Goal: Task Accomplishment & Management: Complete application form

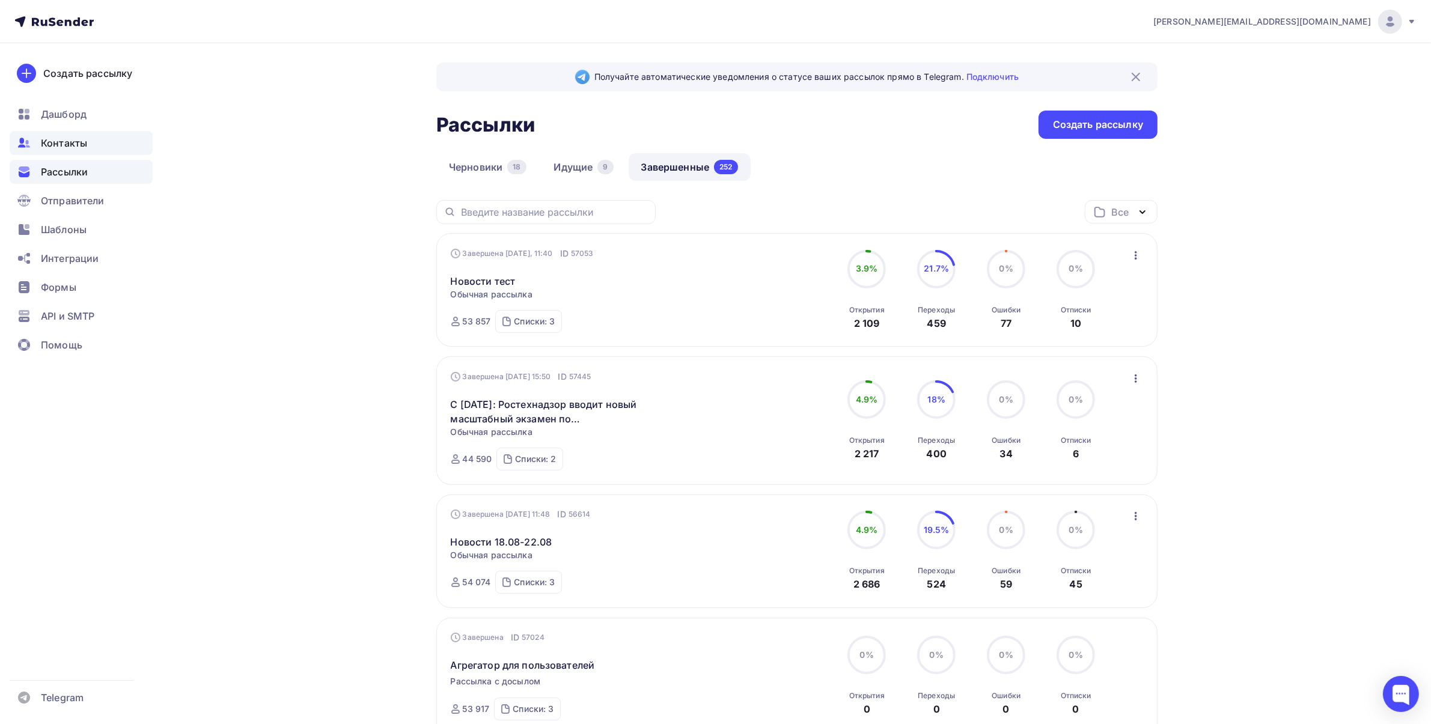
click at [62, 153] on div "Контакты" at bounding box center [81, 143] width 143 height 24
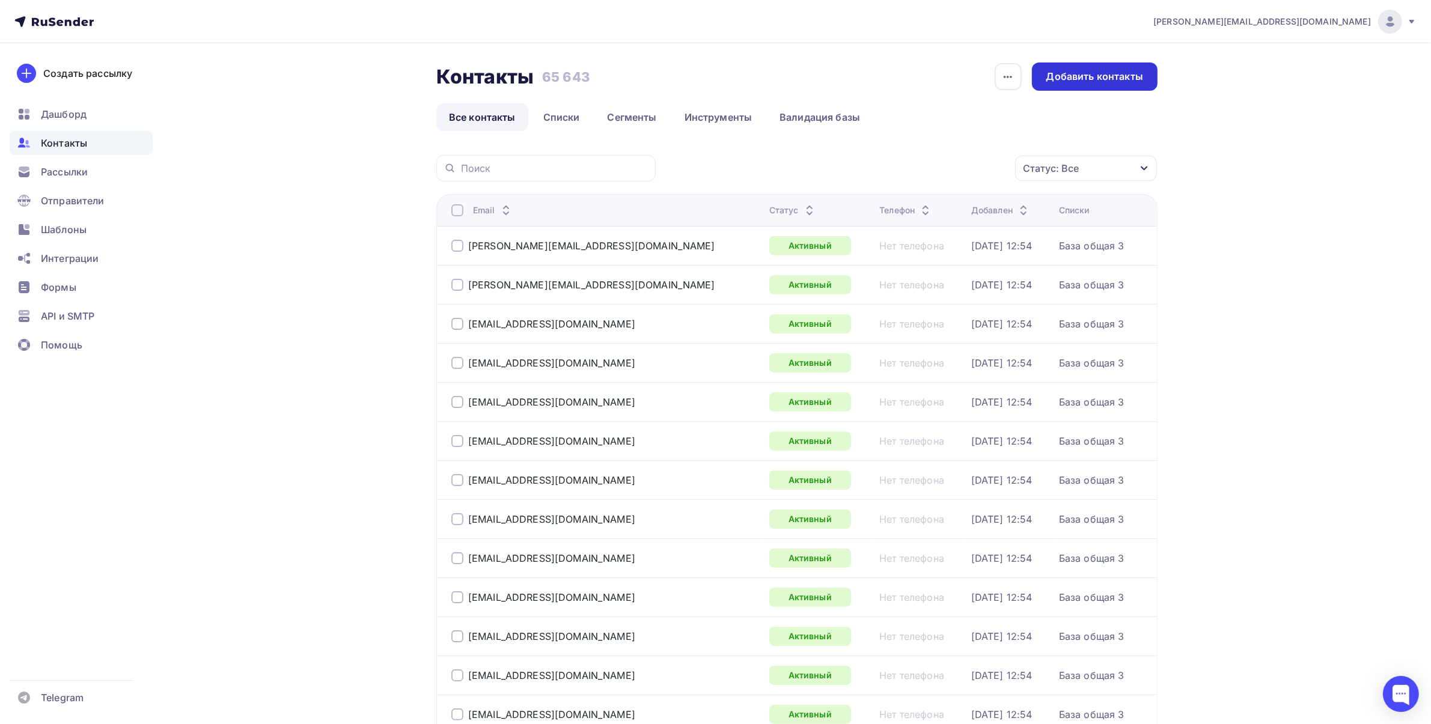
click at [1131, 82] on div "Добавить контакты" at bounding box center [1094, 77] width 97 height 14
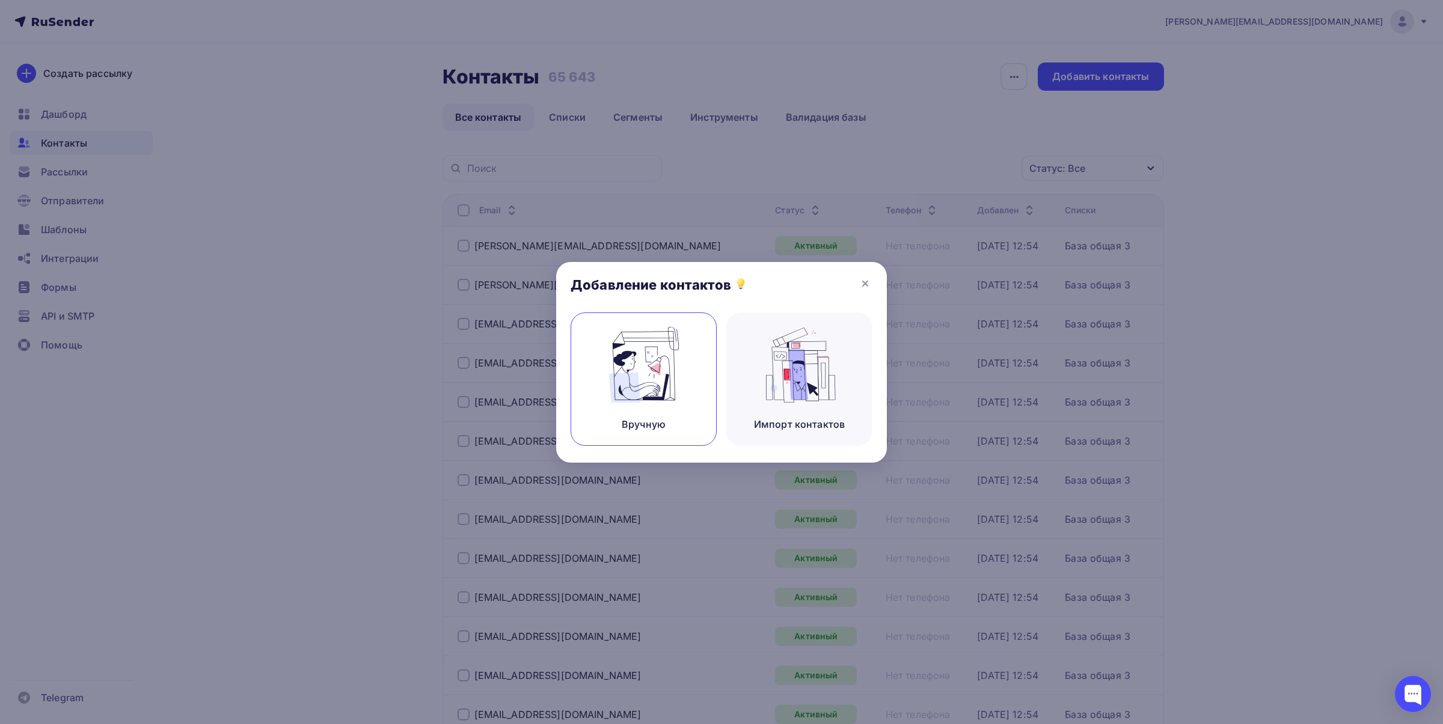
click at [648, 350] on img at bounding box center [643, 365] width 81 height 76
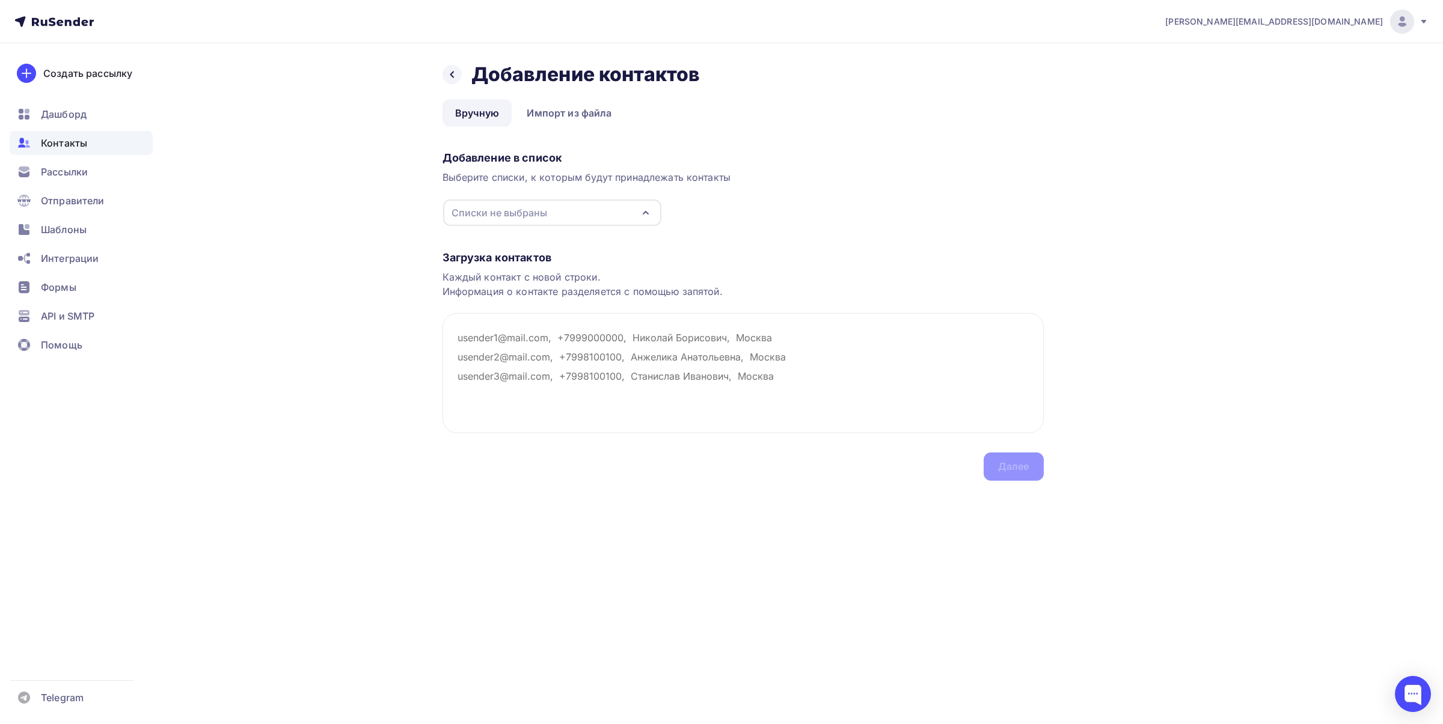
click at [547, 206] on div "Списки не выбраны" at bounding box center [552, 213] width 218 height 26
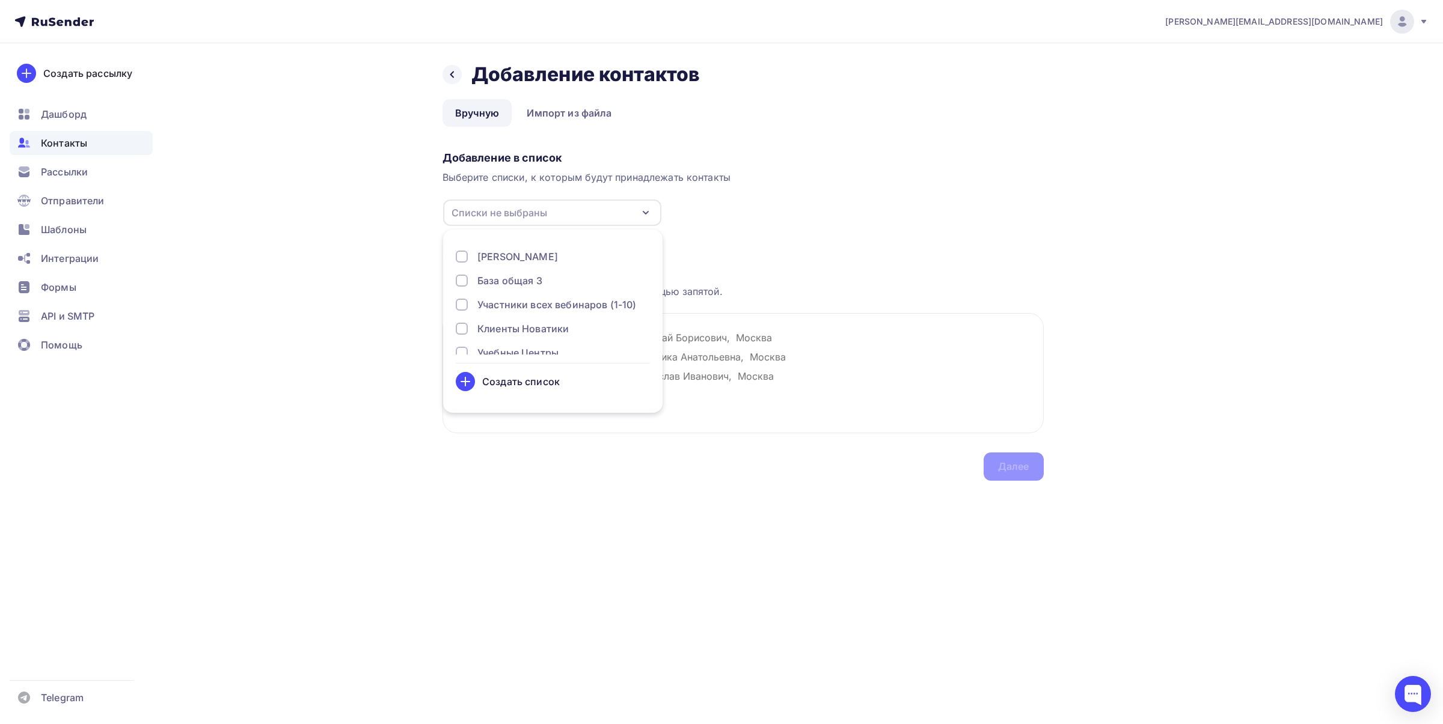
click at [521, 281] on div "База общая 3" at bounding box center [509, 280] width 65 height 14
click at [532, 304] on div "База общая 2" at bounding box center [509, 302] width 65 height 14
click at [530, 319] on div "База общая 1" at bounding box center [508, 326] width 63 height 14
click at [849, 276] on div "Каждый контакт с новой строки. Информация о контакте разделяется с помощью запя…" at bounding box center [742, 284] width 601 height 29
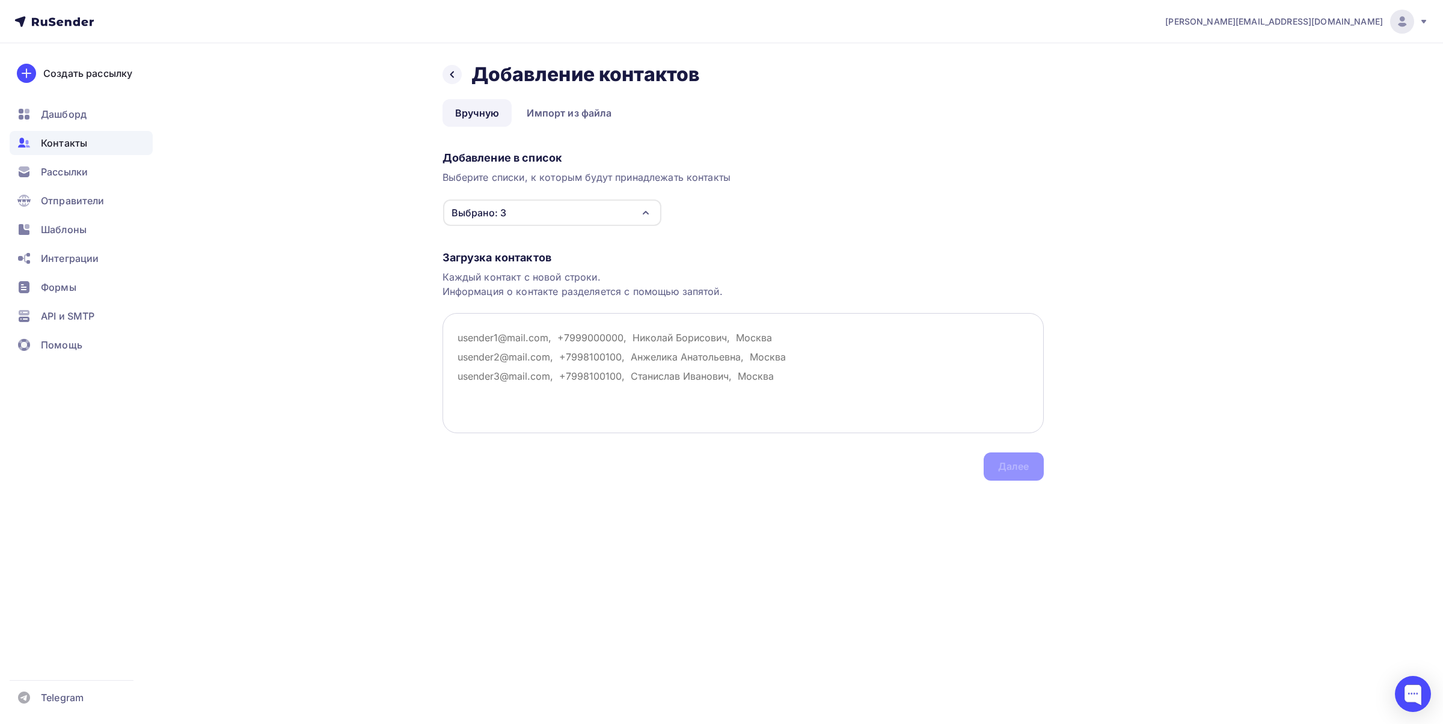
click at [542, 353] on textarea at bounding box center [742, 373] width 601 height 120
paste textarea "[EMAIL_ADDRESS][DOMAIN_NAME] [DOMAIN_NAME][EMAIL_ADDRESS][DOMAIN_NAME] [EMAIL_A…"
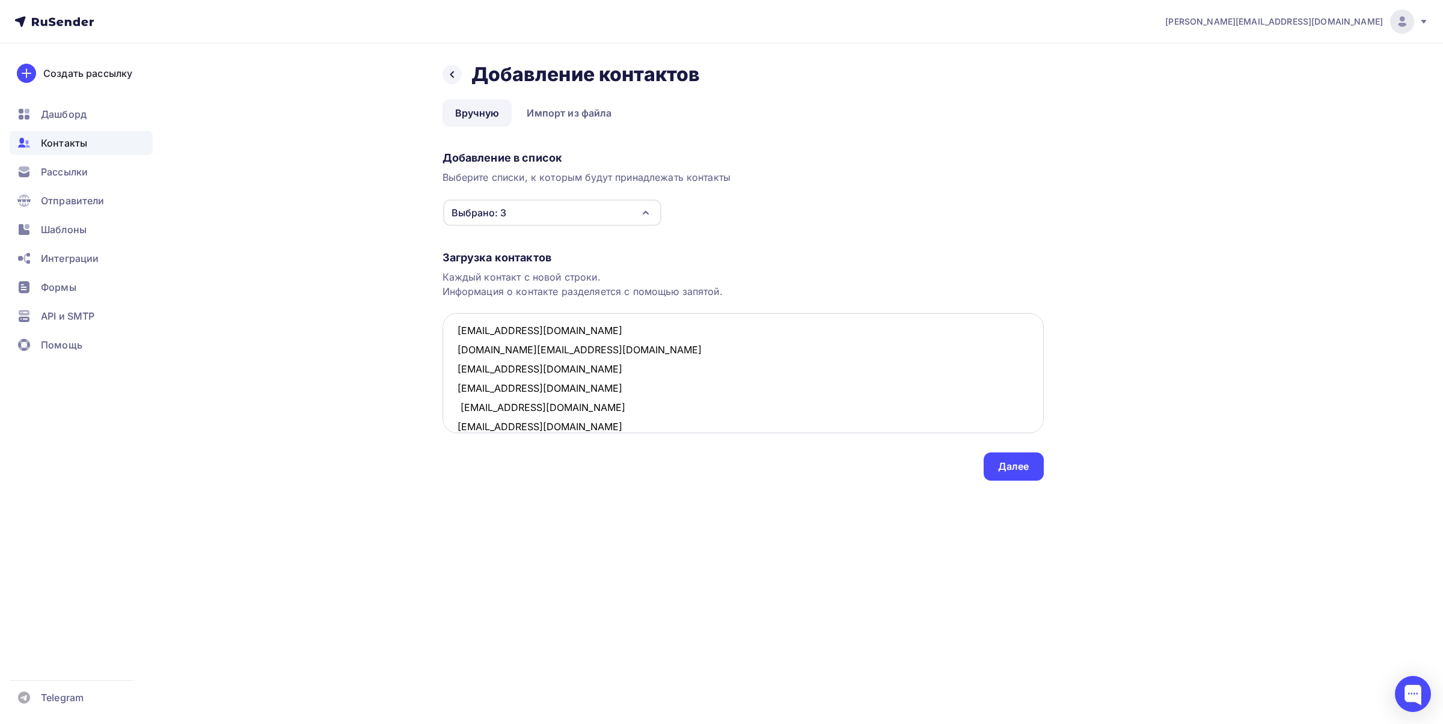
scroll to position [0, 0]
type textarea "[EMAIL_ADDRESS][DOMAIN_NAME] [DOMAIN_NAME][EMAIL_ADDRESS][DOMAIN_NAME] [EMAIL_A…"
click at [1015, 472] on div "Далее" at bounding box center [1013, 467] width 31 height 14
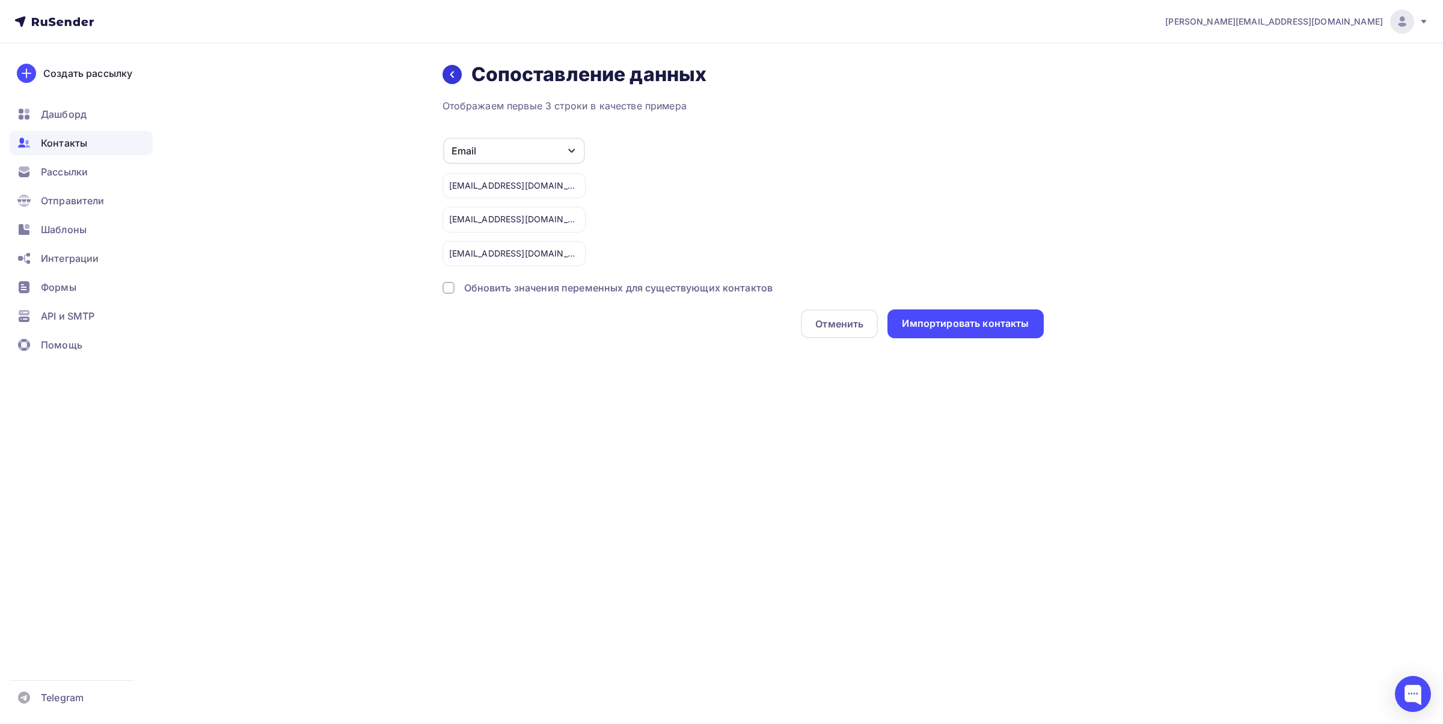
click at [453, 82] on div at bounding box center [451, 74] width 19 height 19
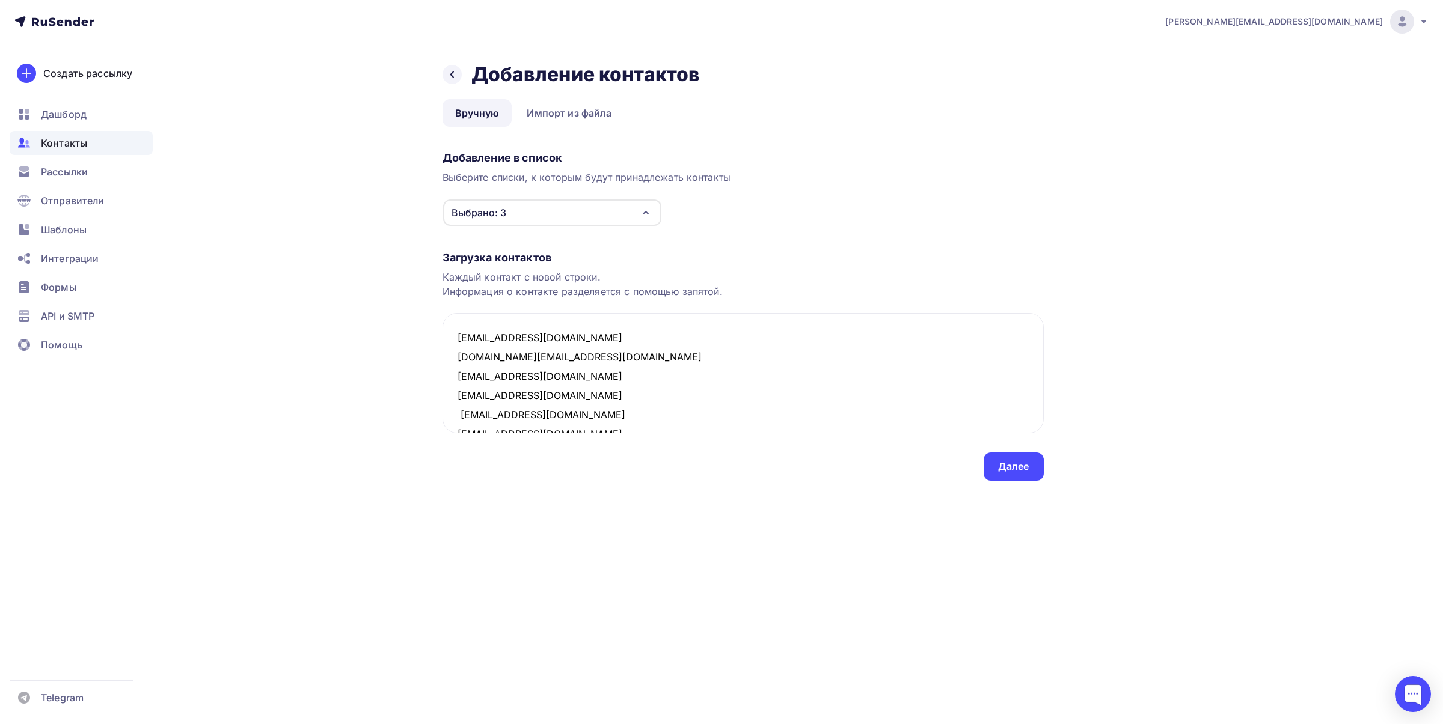
scroll to position [45, 0]
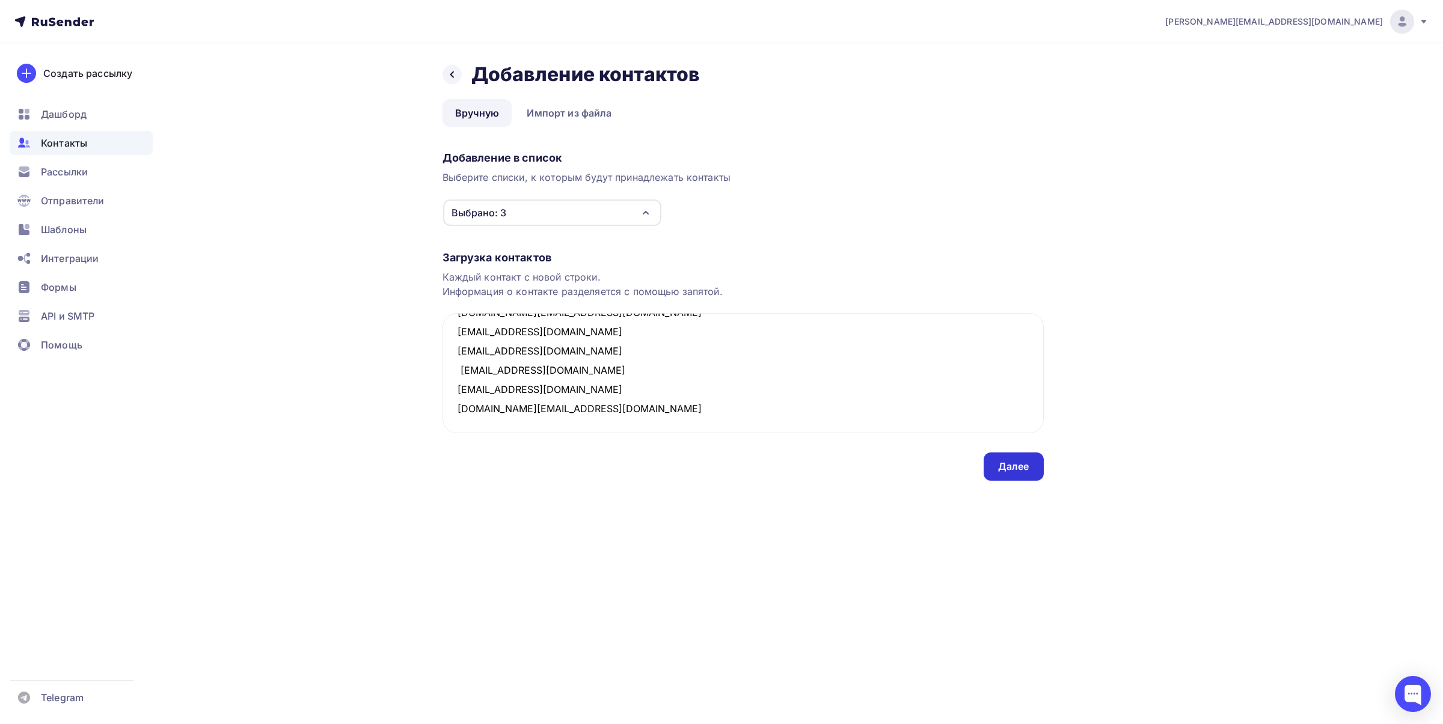
drag, startPoint x: 1019, startPoint y: 463, endPoint x: 1012, endPoint y: 466, distance: 8.4
click at [1019, 463] on div "Далее" at bounding box center [1013, 467] width 31 height 14
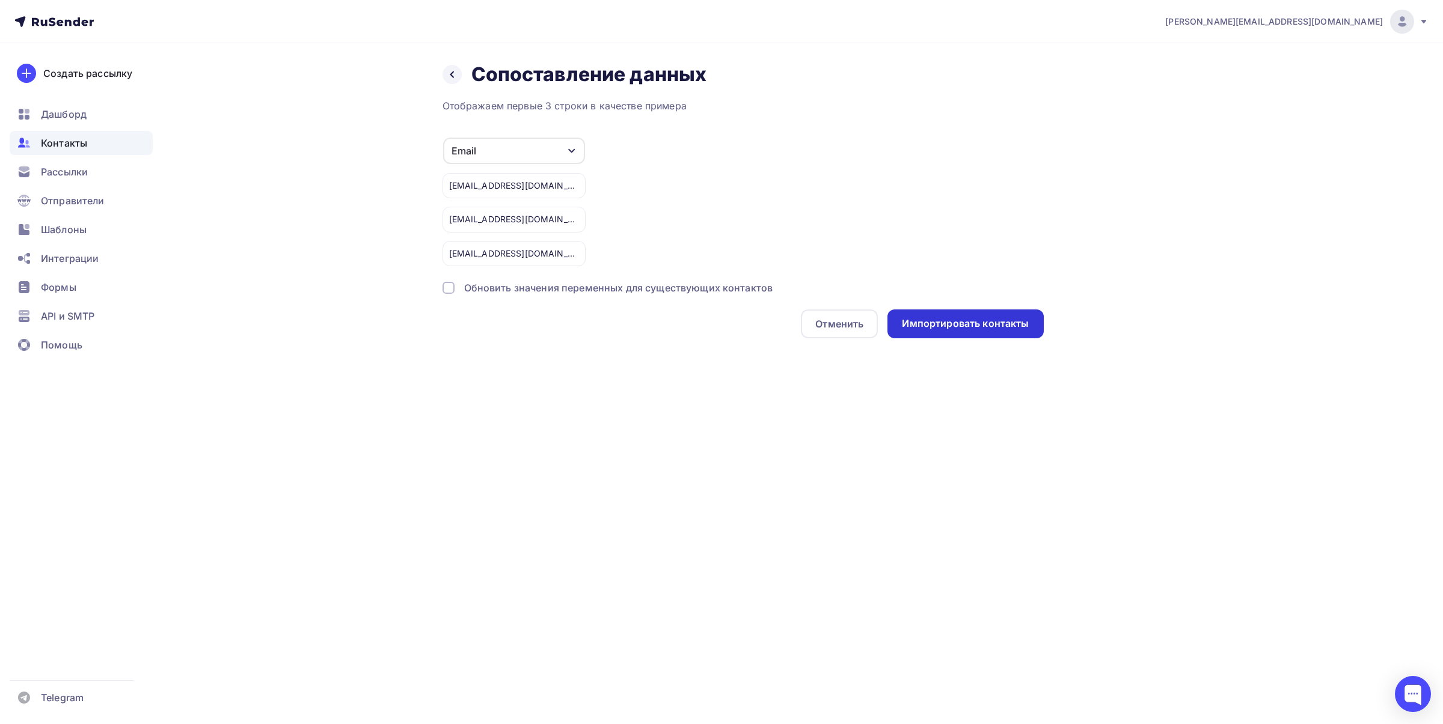
click at [918, 326] on div "Импортировать контакты" at bounding box center [965, 324] width 127 height 14
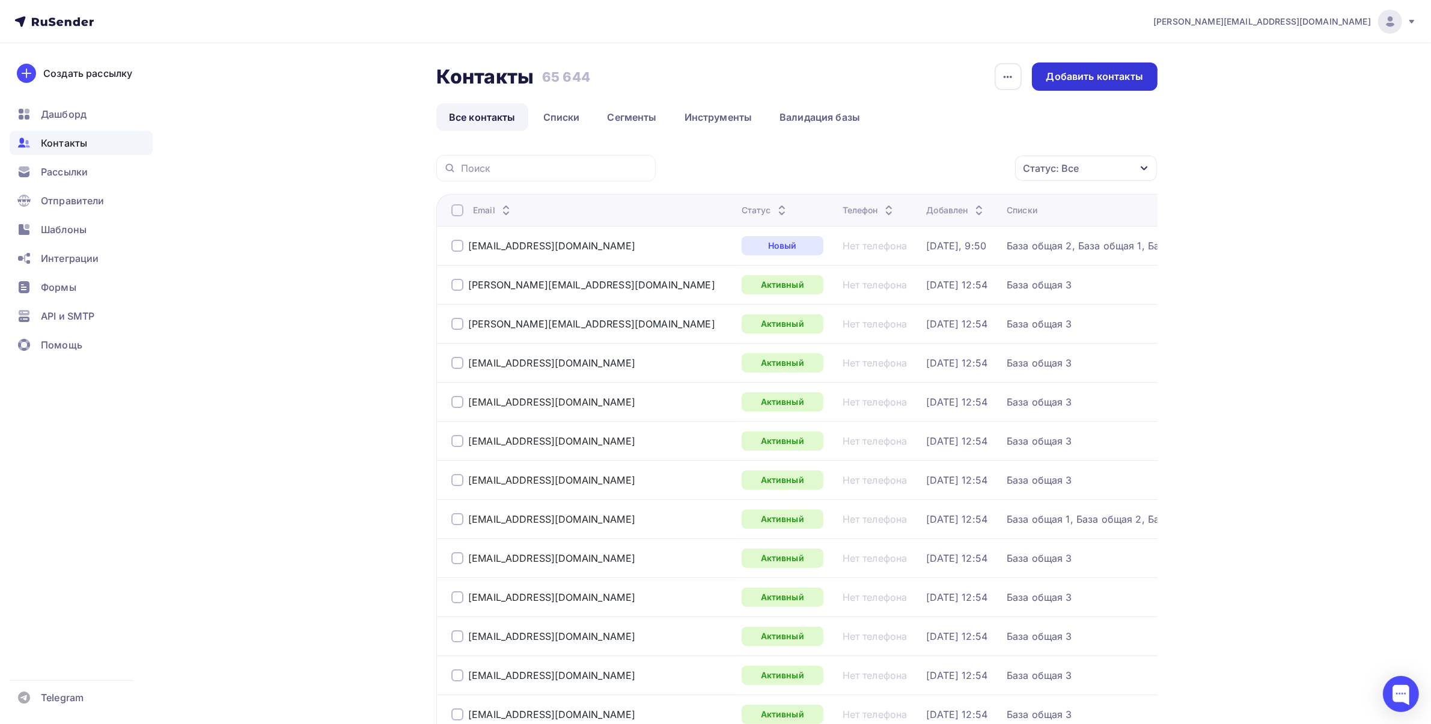
click at [1125, 64] on div "Добавить контакты" at bounding box center [1095, 77] width 126 height 28
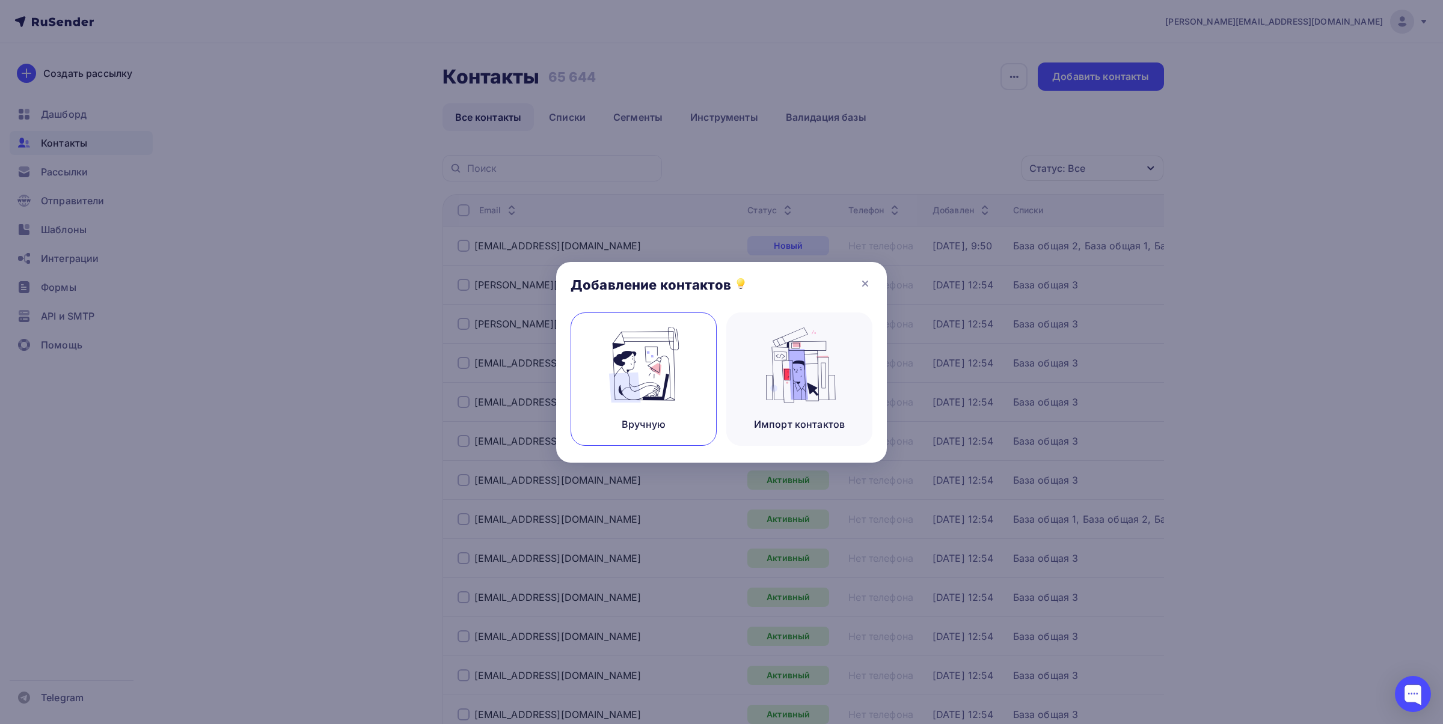
click at [648, 385] on img at bounding box center [643, 365] width 81 height 76
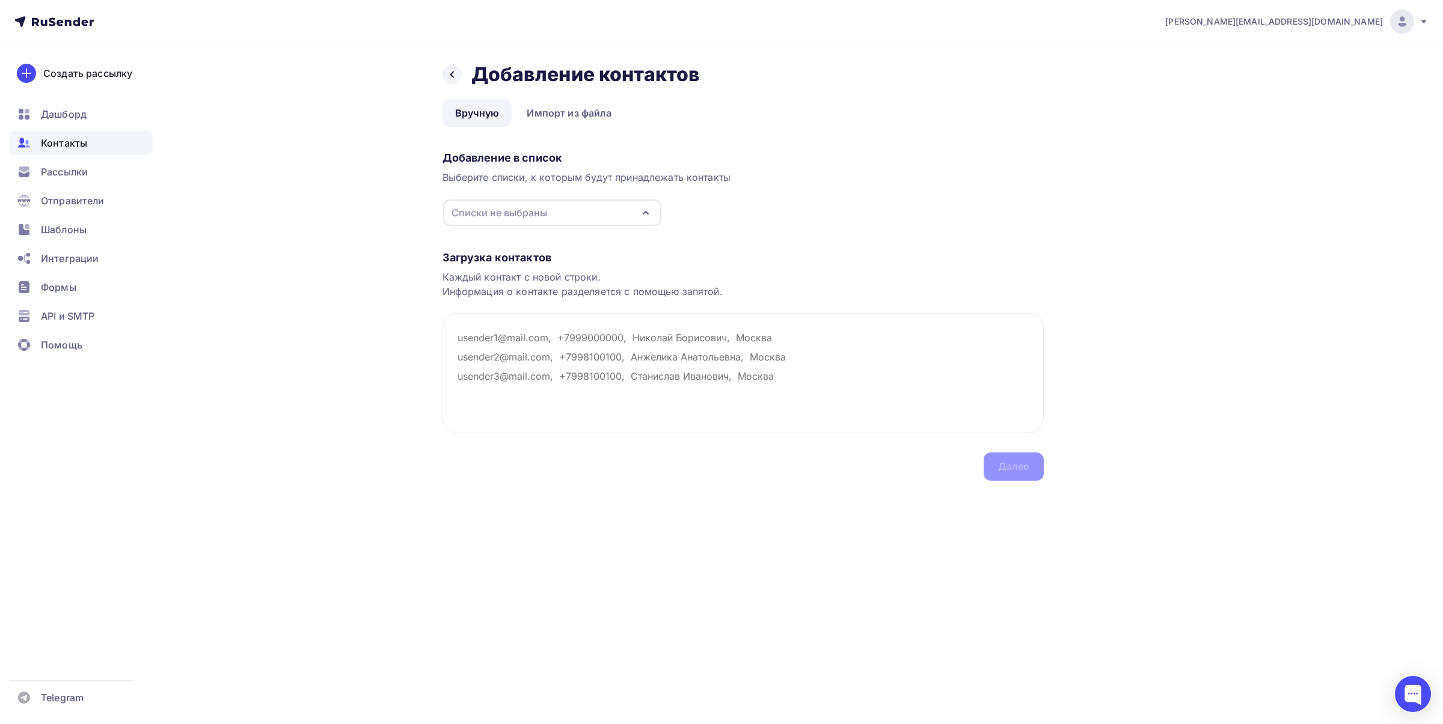
click at [536, 216] on div "Списки не выбраны" at bounding box center [499, 213] width 96 height 14
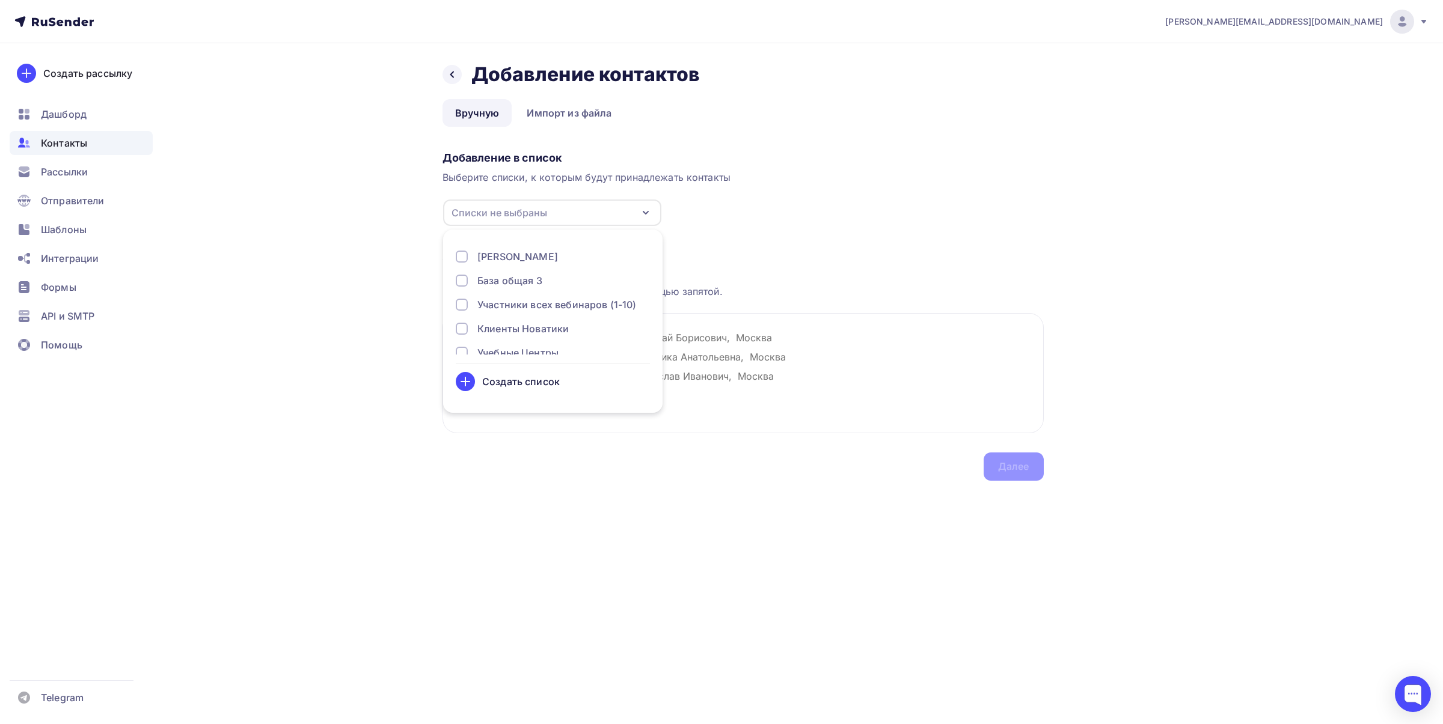
click at [518, 281] on div "База общая 3" at bounding box center [509, 280] width 65 height 14
drag, startPoint x: 914, startPoint y: 201, endPoint x: 633, endPoint y: 319, distance: 304.7
click at [915, 202] on div "Добавление в список Выберите списки, к которым будут принадлежать контакты База…" at bounding box center [742, 186] width 601 height 81
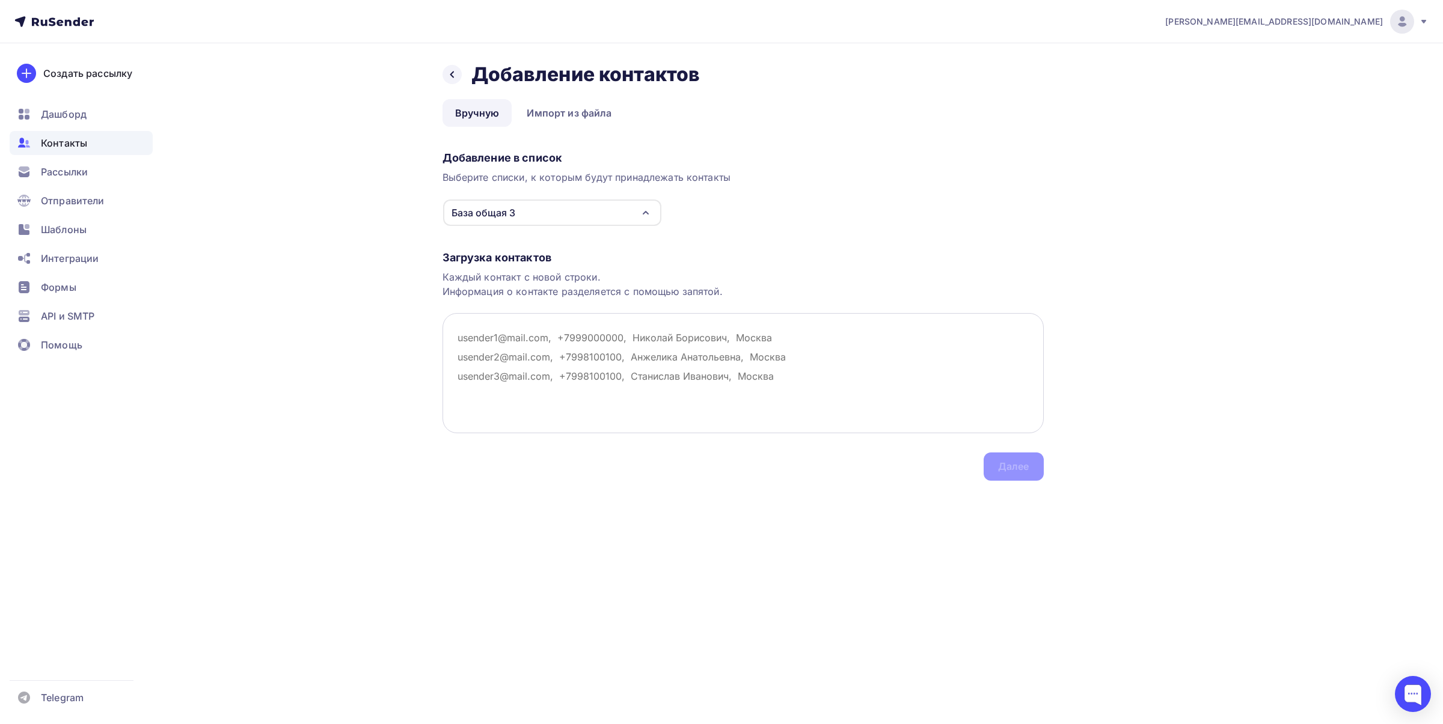
click at [562, 337] on textarea at bounding box center [742, 373] width 601 height 120
paste textarea "[EMAIL_ADDRESS][DOMAIN_NAME] [EMAIL_ADDRESS][DOMAIN_NAME] [EMAIL_ADDRESS][DOMAI…"
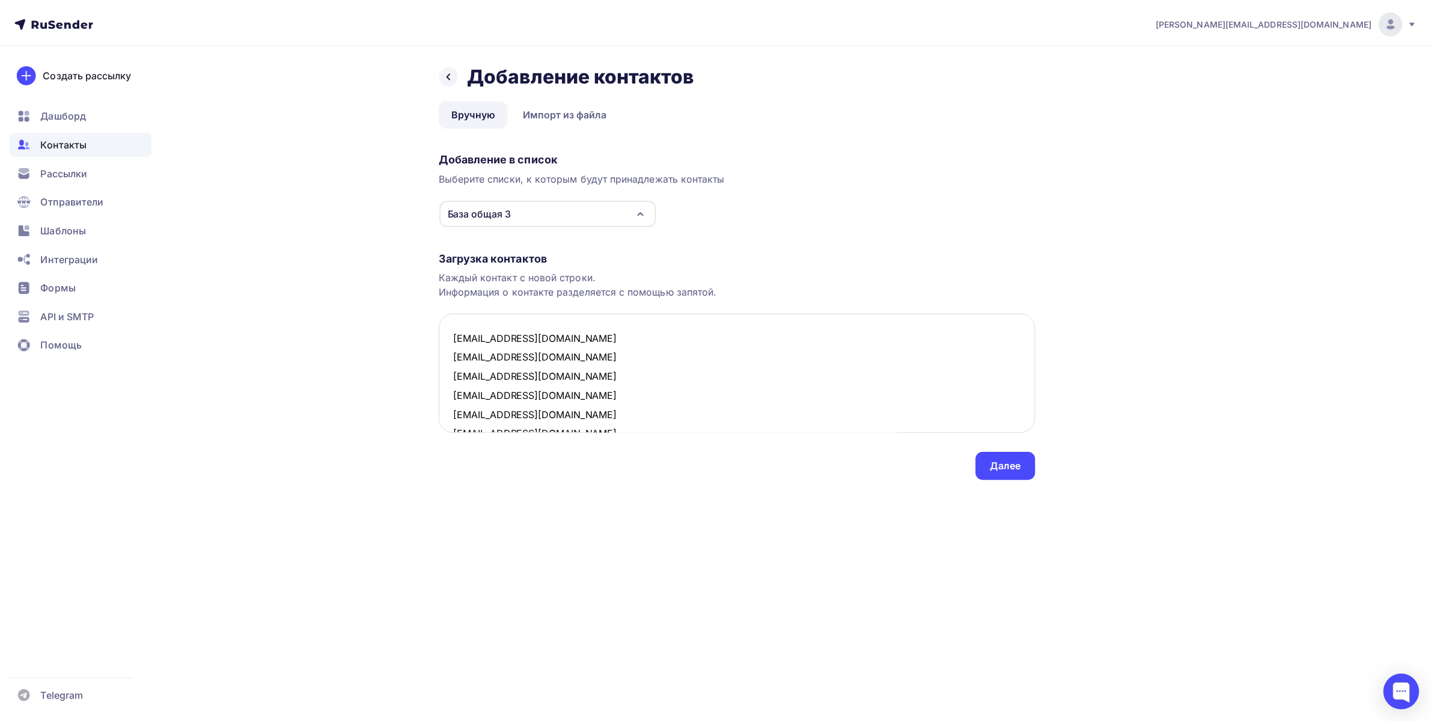
scroll to position [411, 0]
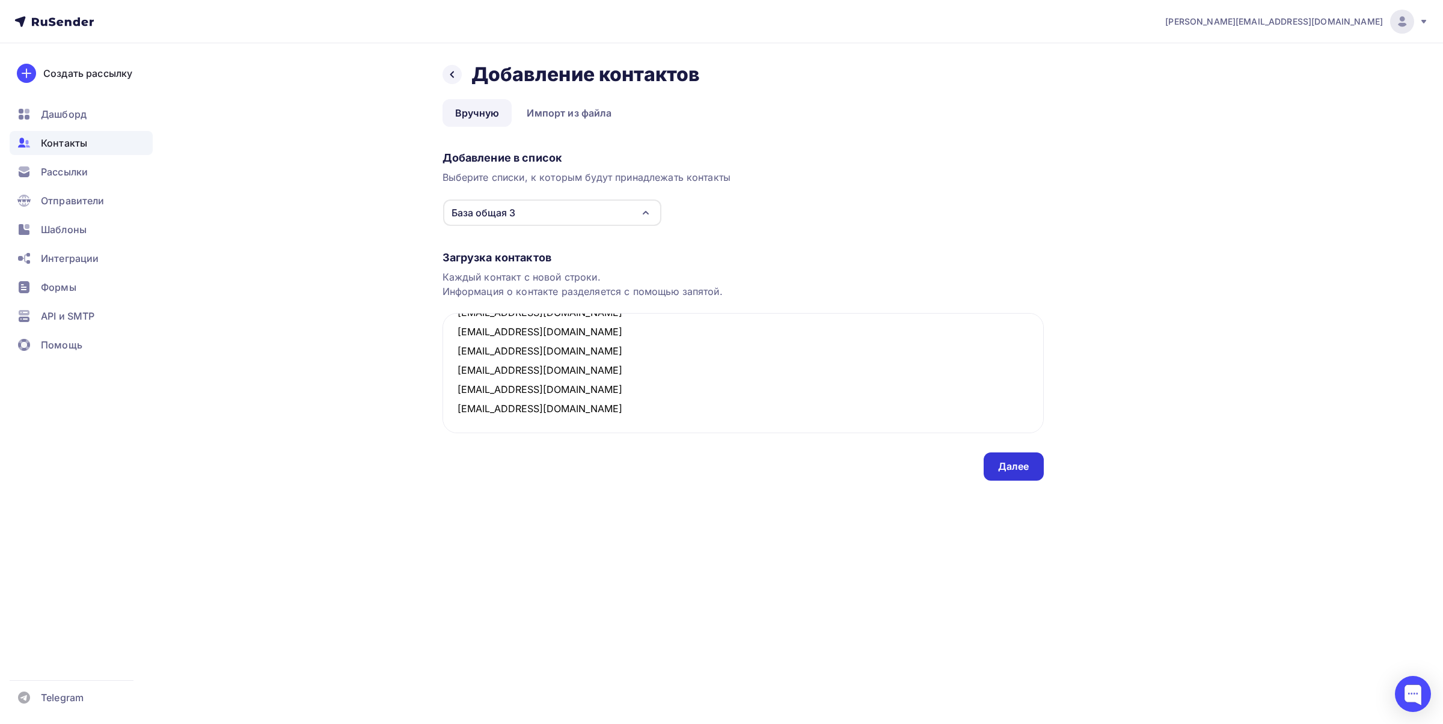
type textarea "[EMAIL_ADDRESS][DOMAIN_NAME] [EMAIL_ADDRESS][DOMAIN_NAME] [EMAIL_ADDRESS][DOMAI…"
click at [1022, 467] on div "Далее" at bounding box center [1013, 467] width 31 height 14
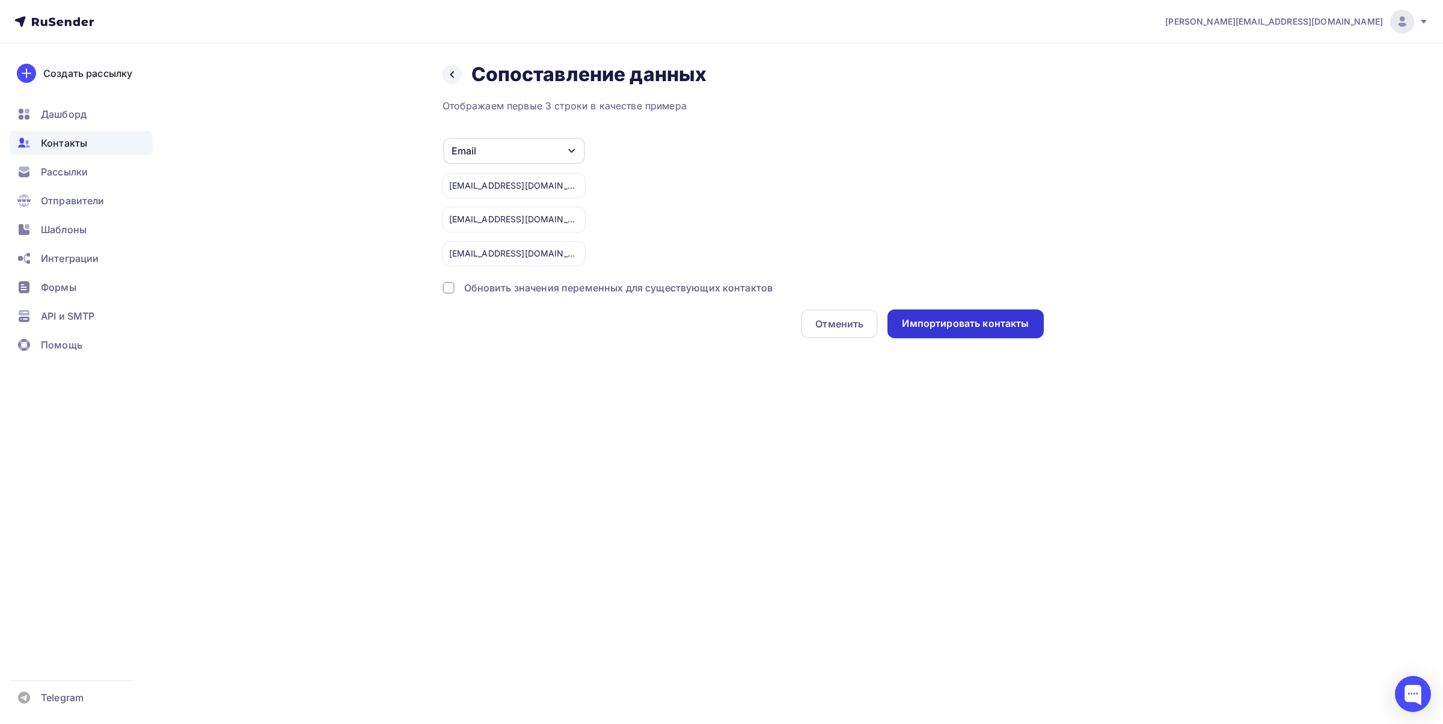
click at [969, 310] on div "Импортировать контакты" at bounding box center [965, 324] width 156 height 29
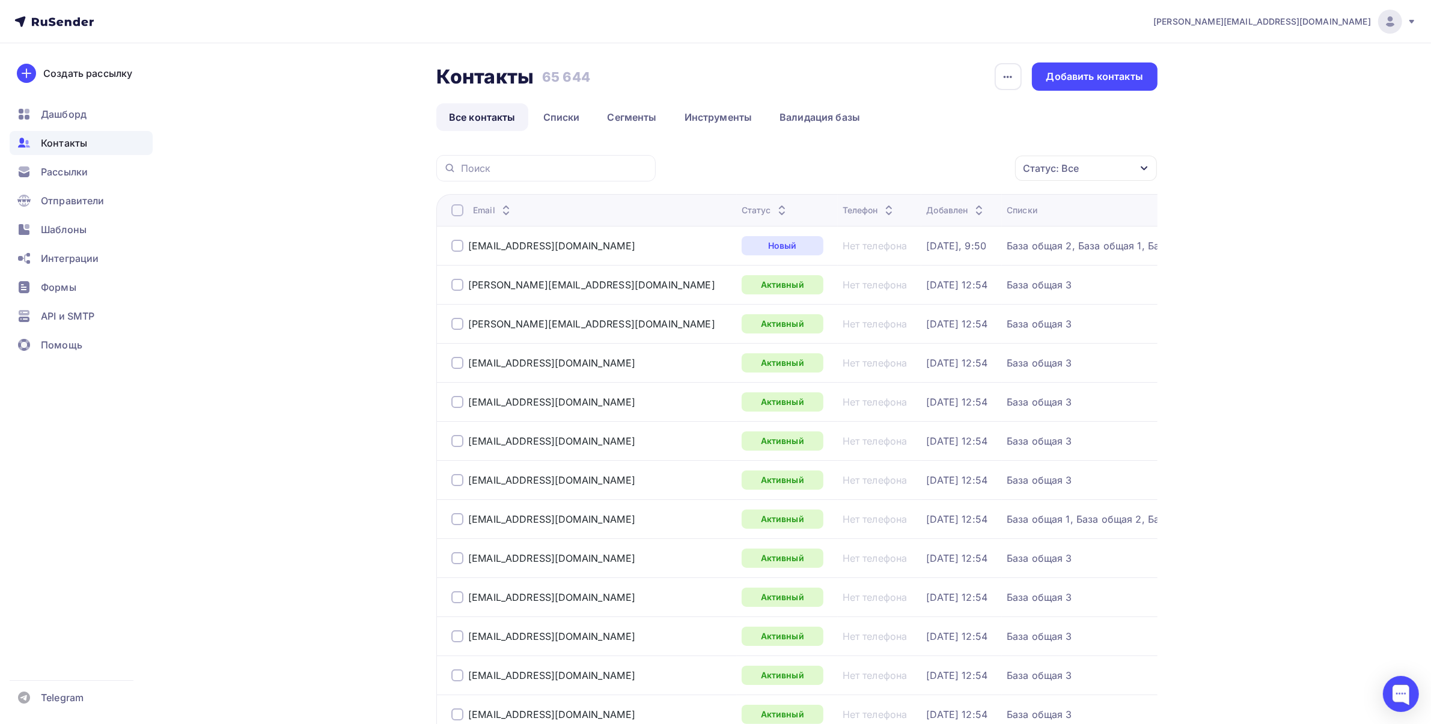
click at [82, 139] on span "Контакты" at bounding box center [64, 143] width 46 height 14
